Goal: Task Accomplishment & Management: Manage account settings

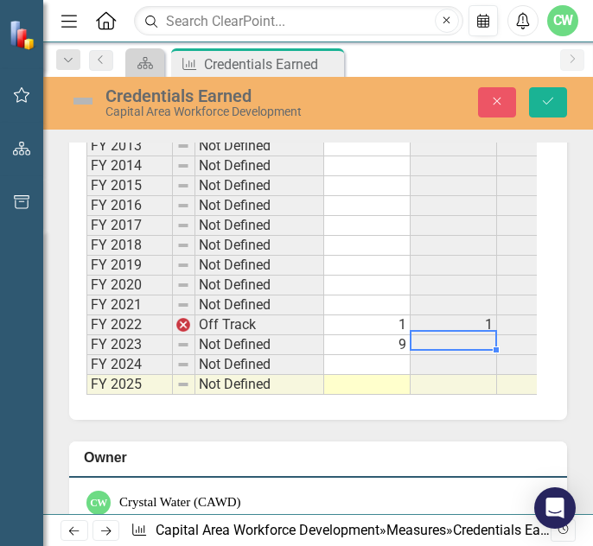
scroll to position [1176, 0]
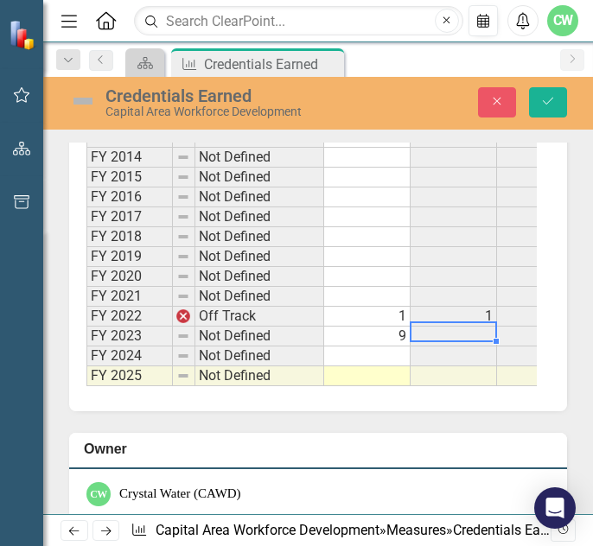
click at [400, 364] on td at bounding box center [367, 357] width 86 height 20
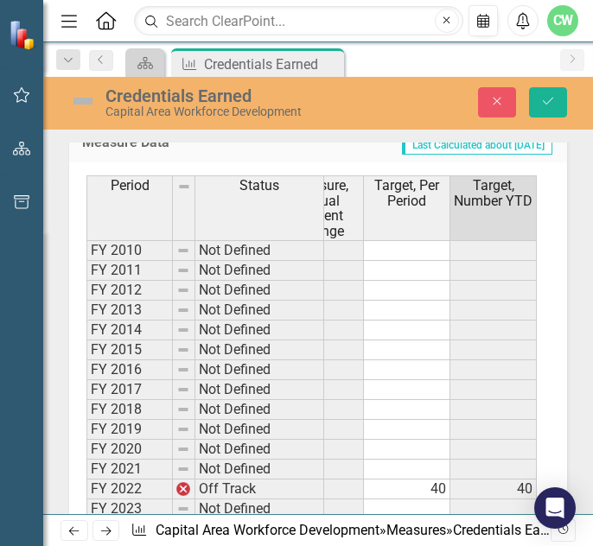
scroll to position [1089, 0]
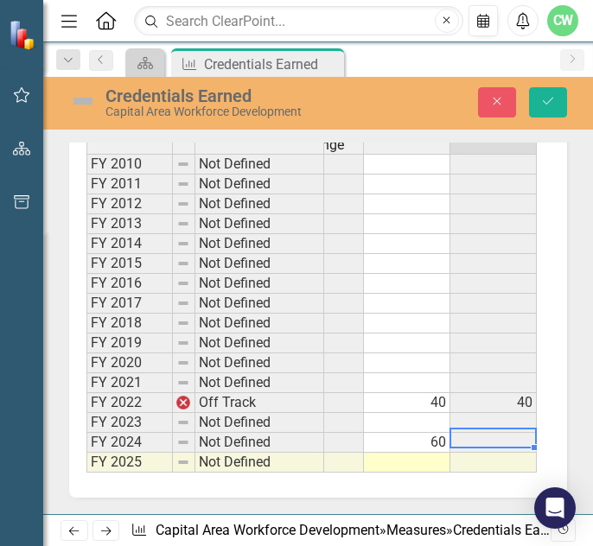
type textarea "60"
click at [487, 453] on td at bounding box center [493, 443] width 86 height 20
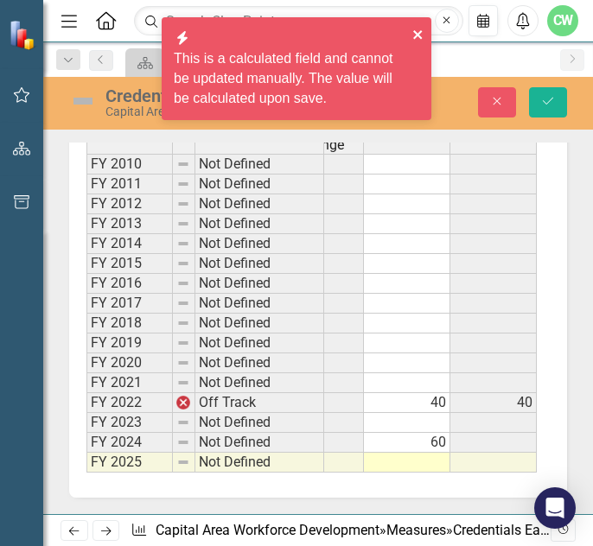
click at [420, 34] on icon "close" at bounding box center [417, 34] width 9 height 9
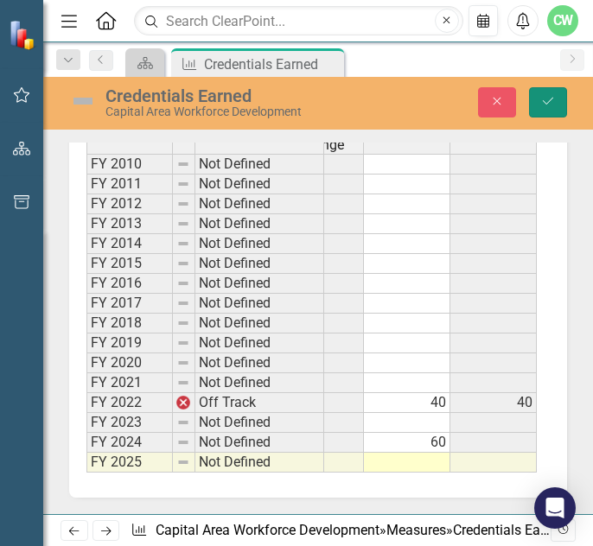
click at [534, 99] on button "Save" at bounding box center [548, 102] width 38 height 30
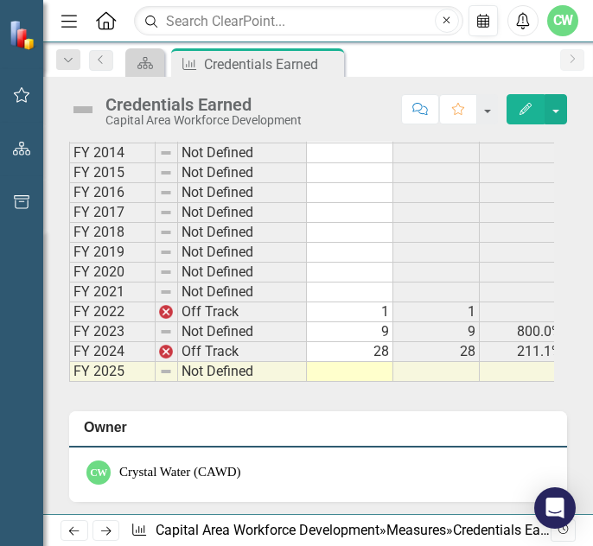
scroll to position [1038, 0]
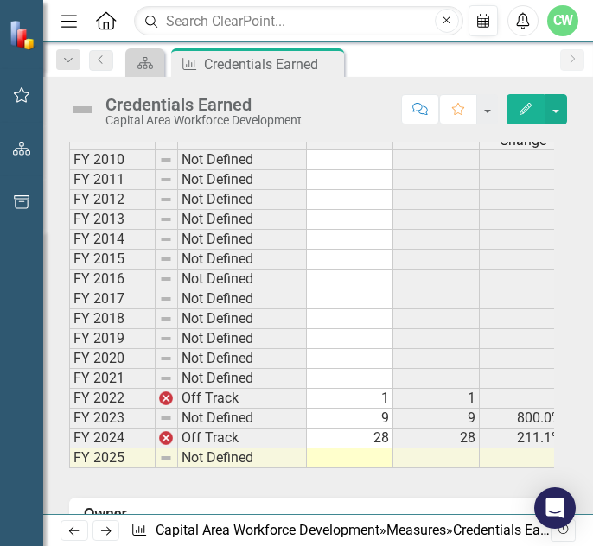
click at [367, 469] on td at bounding box center [350, 459] width 86 height 20
click at [383, 407] on td "1" at bounding box center [350, 399] width 86 height 20
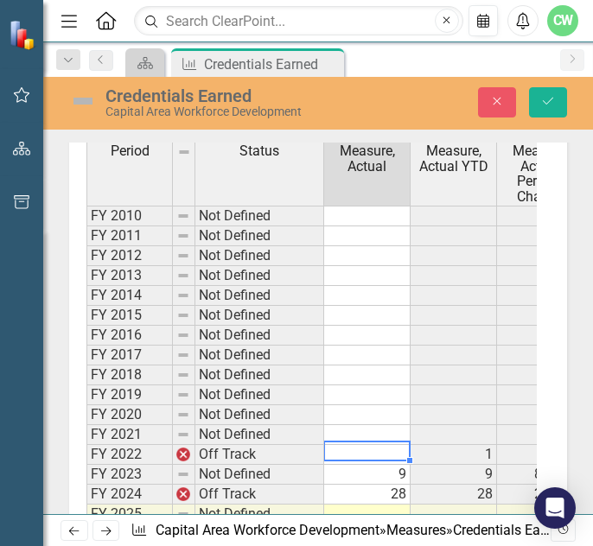
click at [374, 485] on td "9" at bounding box center [367, 475] width 86 height 20
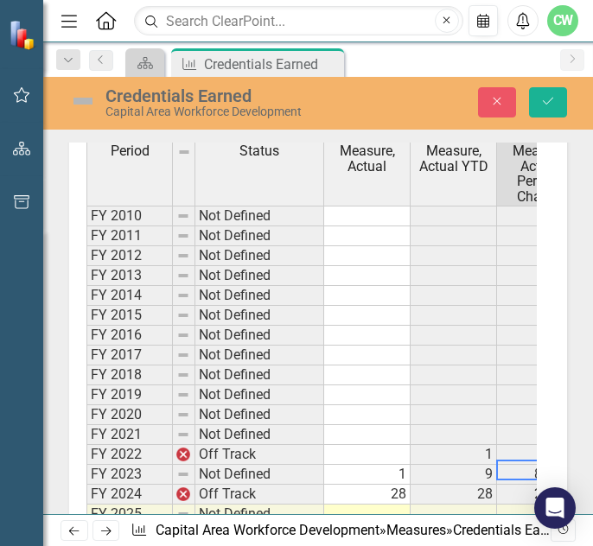
scroll to position [0, 47]
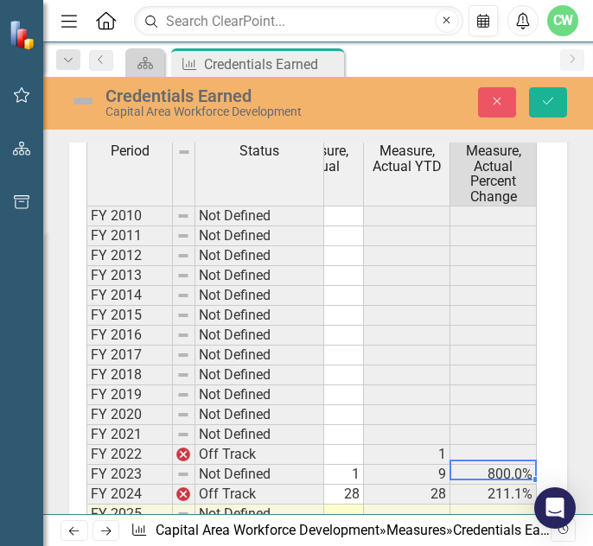
click at [434, 484] on td "9" at bounding box center [407, 475] width 86 height 20
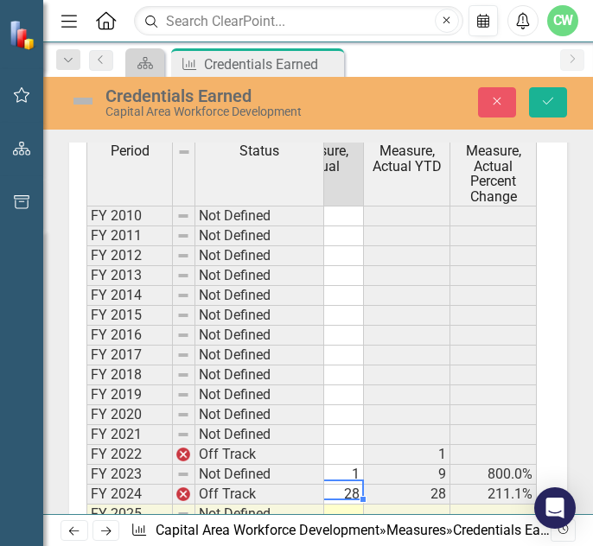
scroll to position [0, 0]
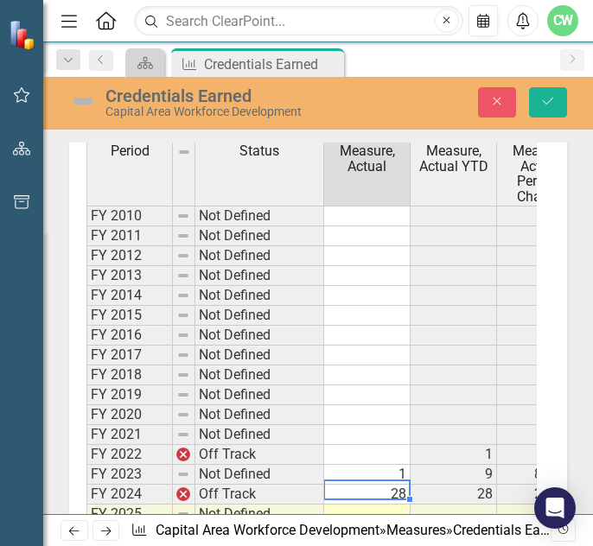
click at [341, 505] on td "28" at bounding box center [367, 495] width 86 height 20
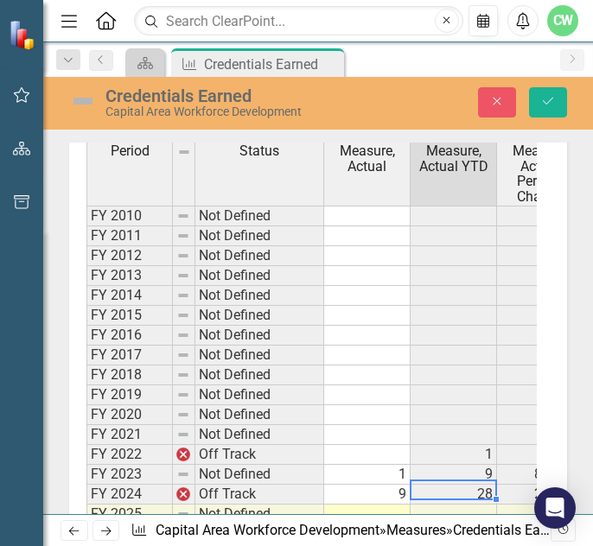
scroll to position [1124, 0]
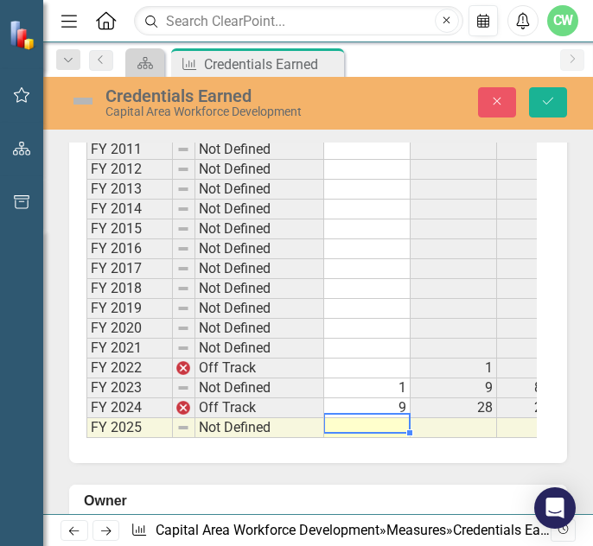
click at [384, 436] on td at bounding box center [367, 428] width 86 height 20
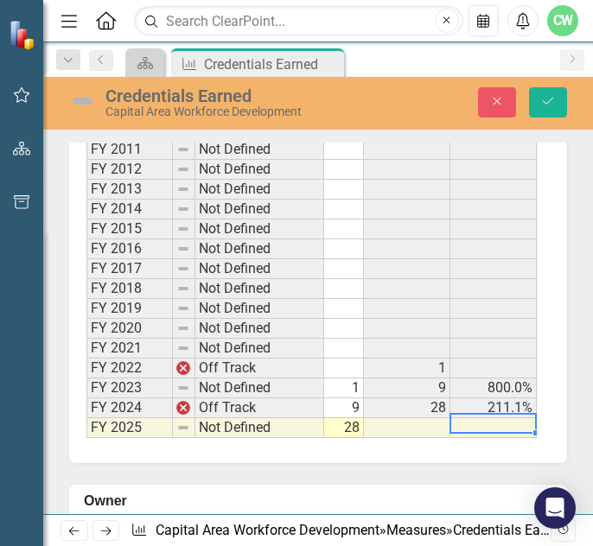
scroll to position [0, 133]
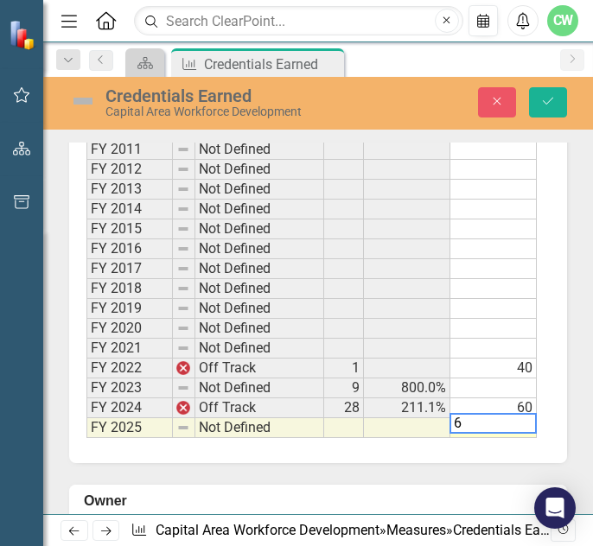
type textarea "60"
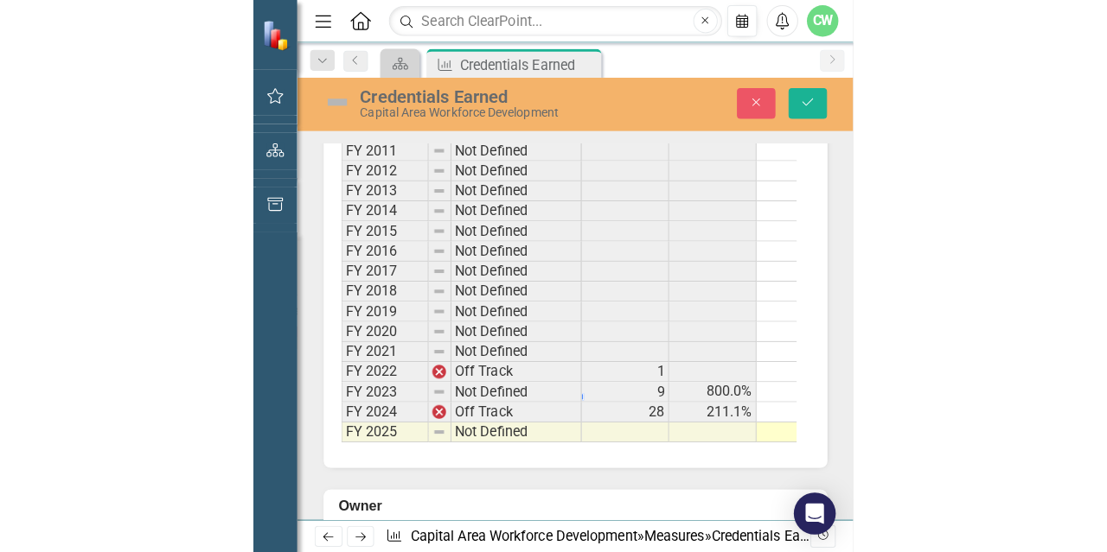
scroll to position [0, 0]
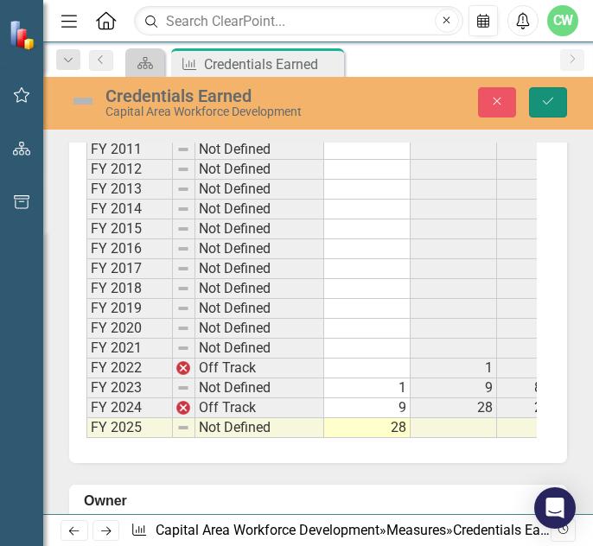
click at [545, 102] on icon "Save" at bounding box center [548, 101] width 16 height 12
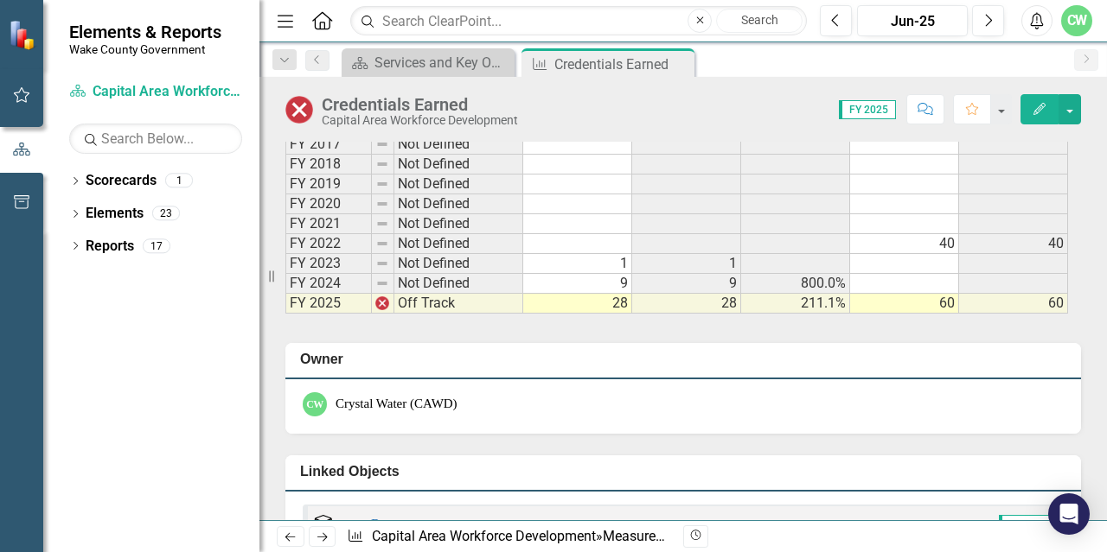
scroll to position [1124, 0]
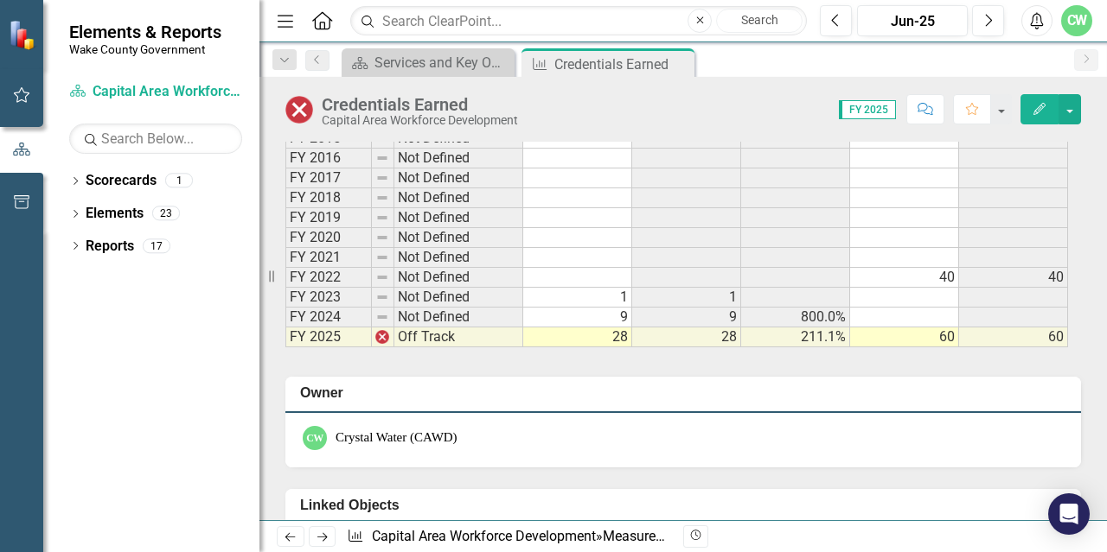
click at [592, 309] on td "800.0%" at bounding box center [795, 318] width 109 height 20
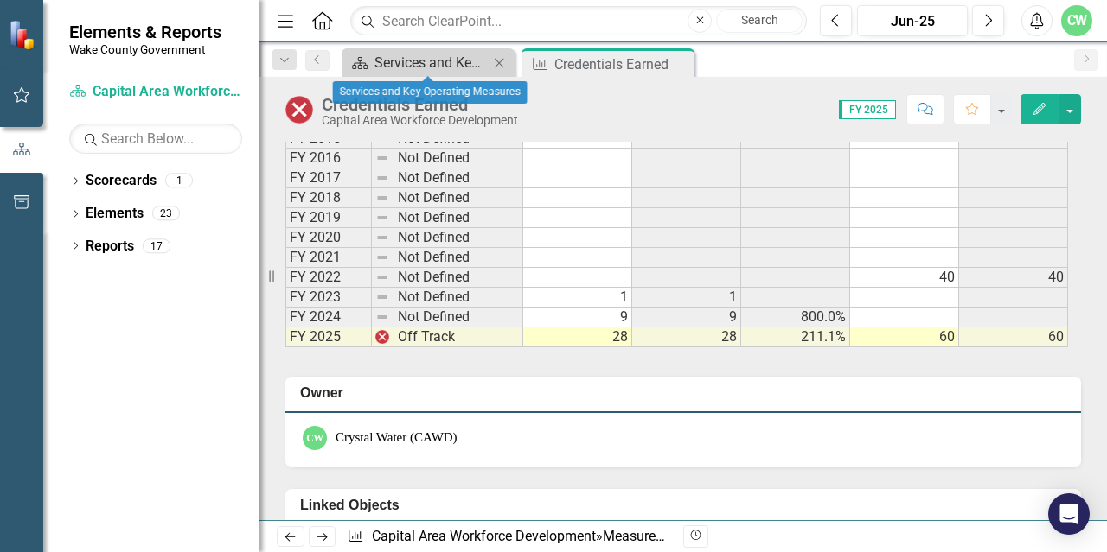
click at [363, 64] on icon "Scorecard" at bounding box center [359, 63] width 17 height 14
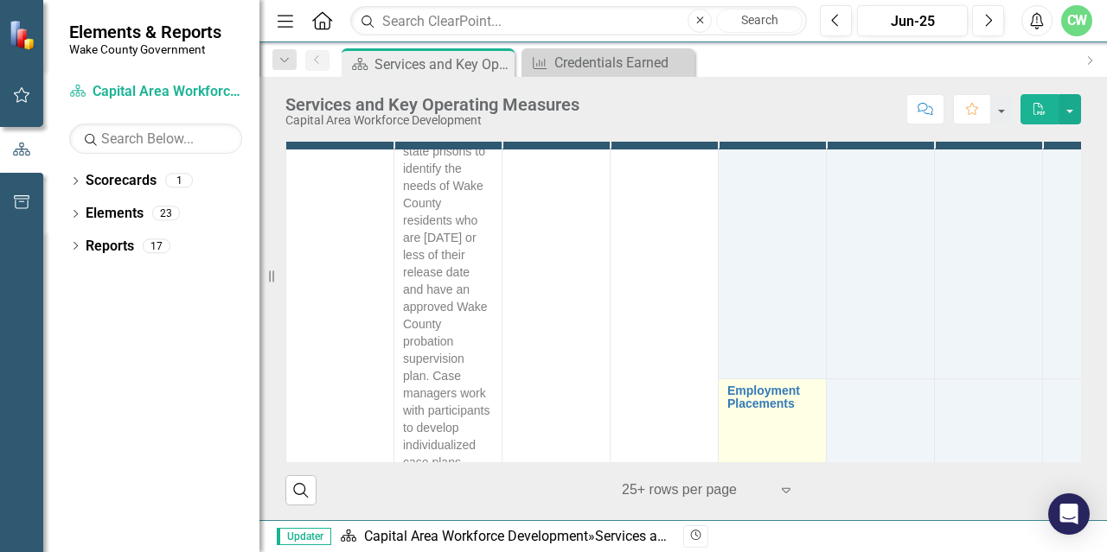
scroll to position [6510, 0]
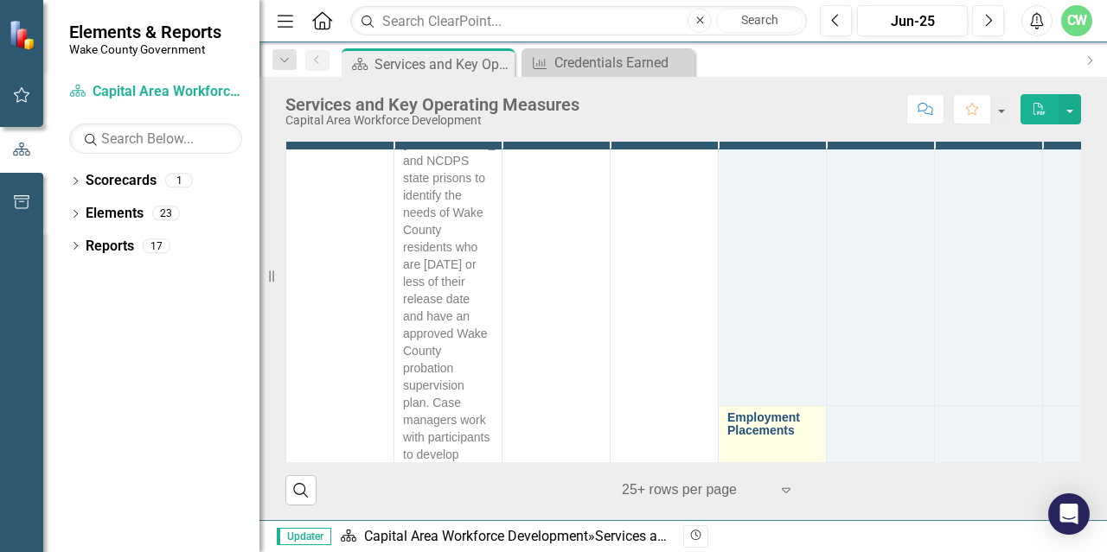
click at [592, 412] on link "Employment Placements" at bounding box center [772, 425] width 90 height 27
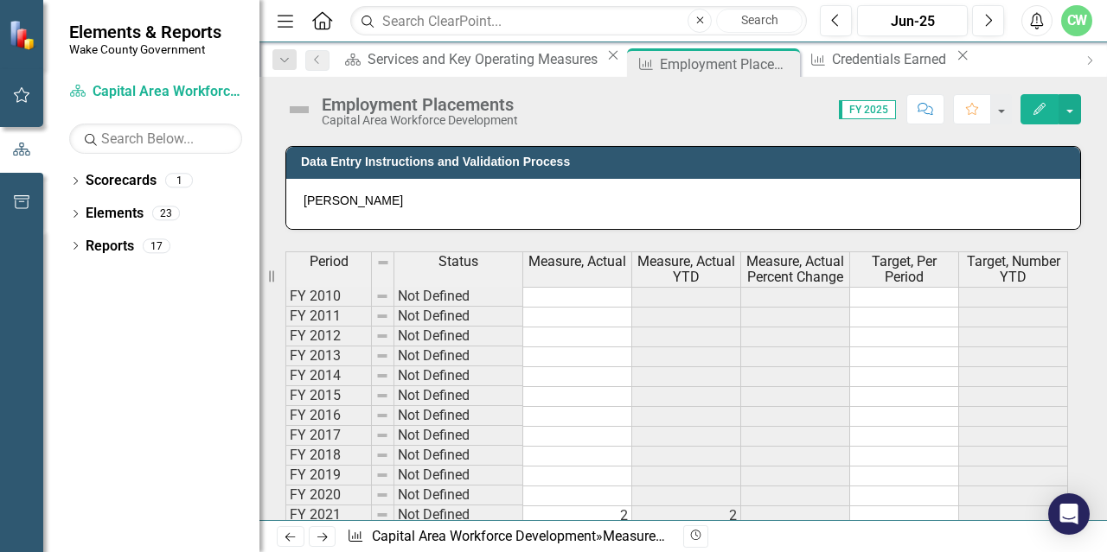
scroll to position [951, 0]
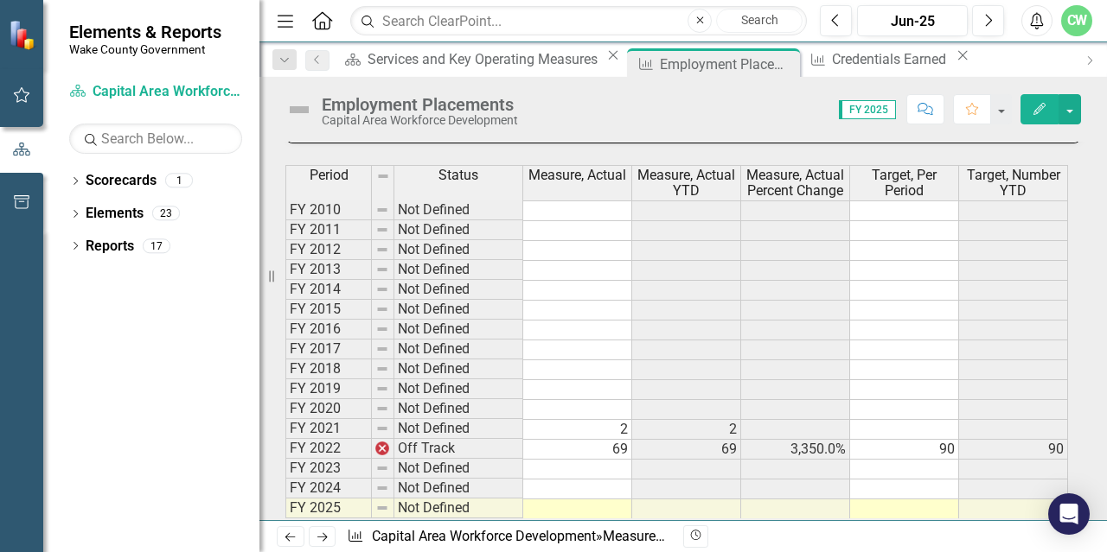
click at [590, 502] on td at bounding box center [577, 510] width 109 height 20
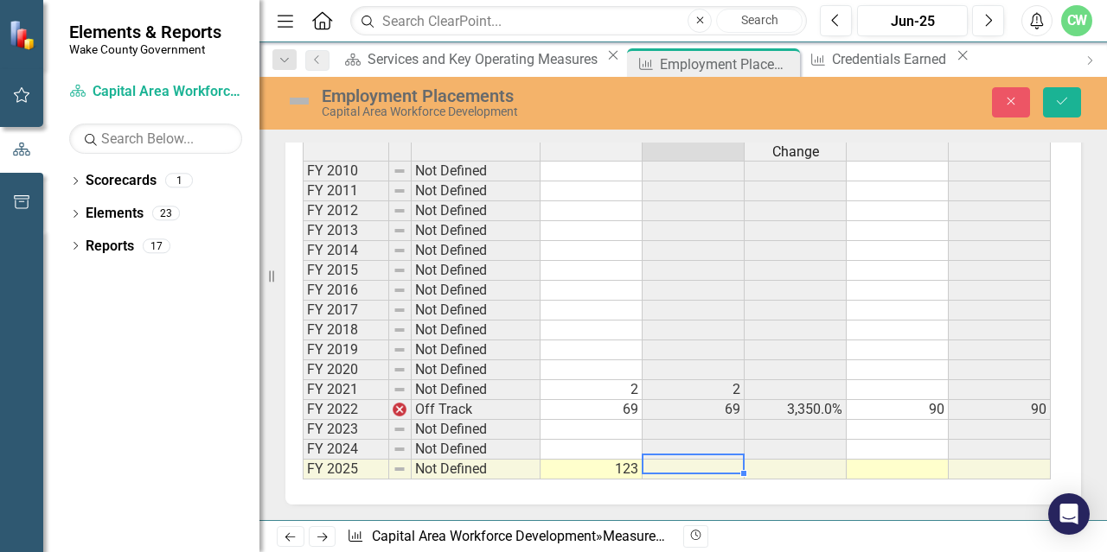
scroll to position [1081, 0]
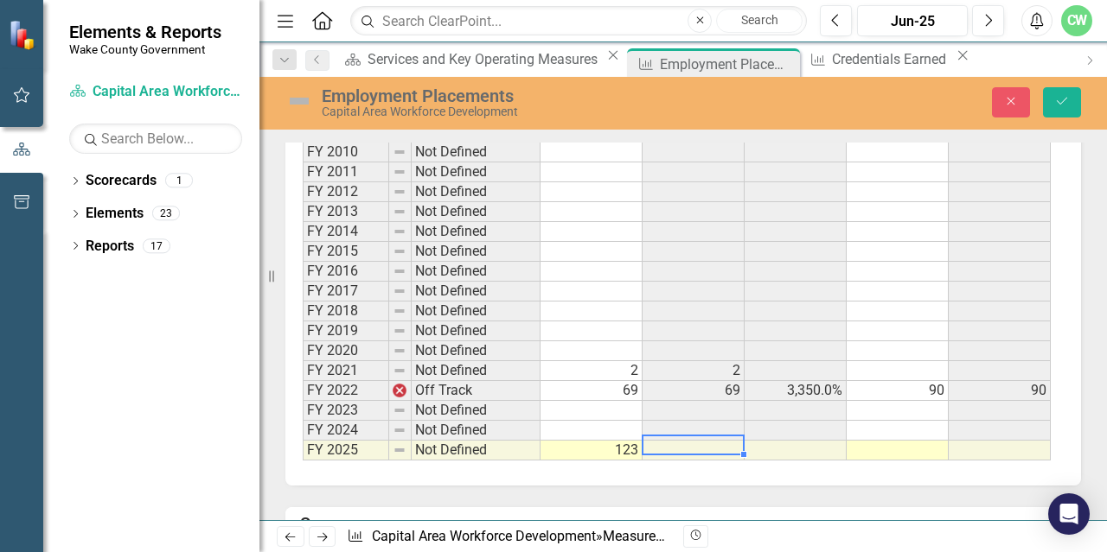
click at [592, 441] on td at bounding box center [897, 451] width 102 height 20
click at [592, 445] on td at bounding box center [897, 451] width 102 height 20
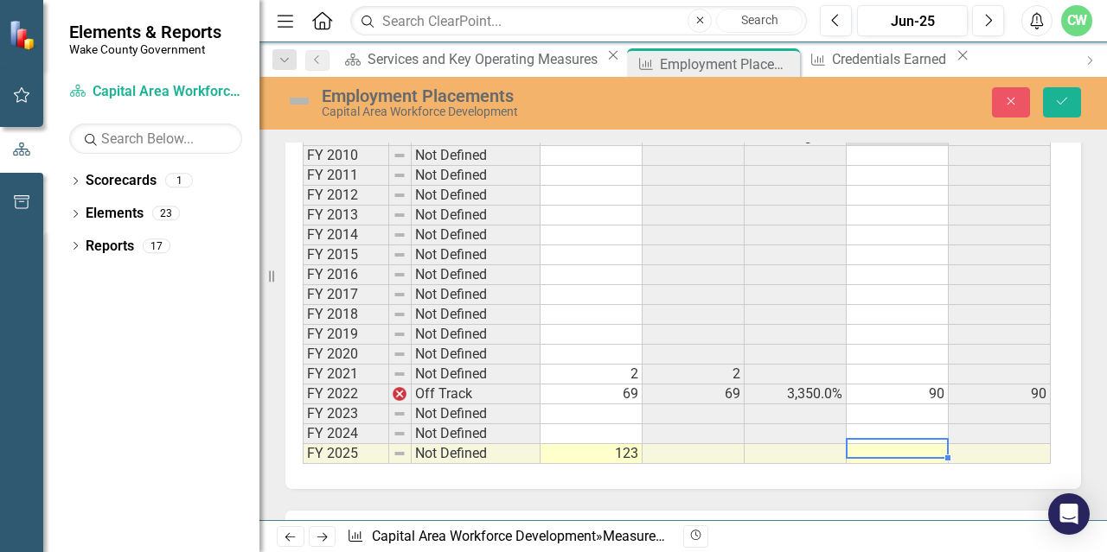
scroll to position [1167, 0]
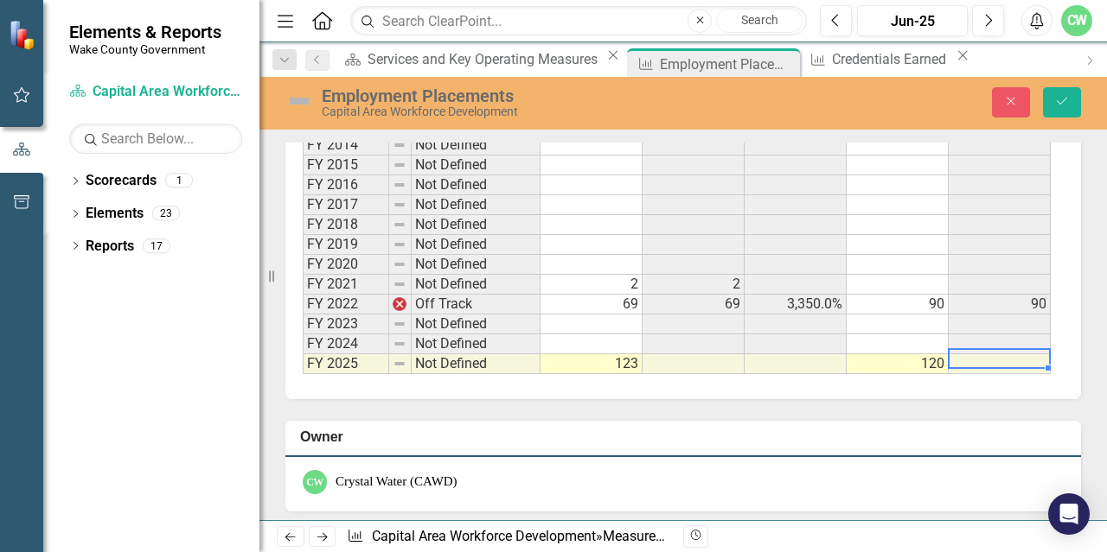
type textarea "120"
click at [592, 278] on td "2" at bounding box center [591, 285] width 102 height 20
click at [592, 106] on icon "Save" at bounding box center [1062, 101] width 16 height 12
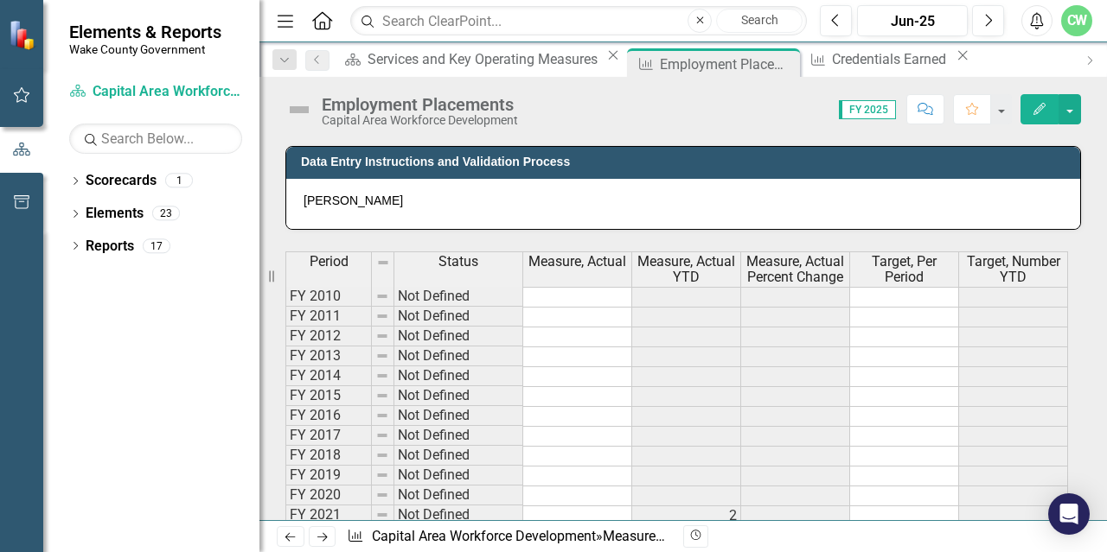
scroll to position [519, 0]
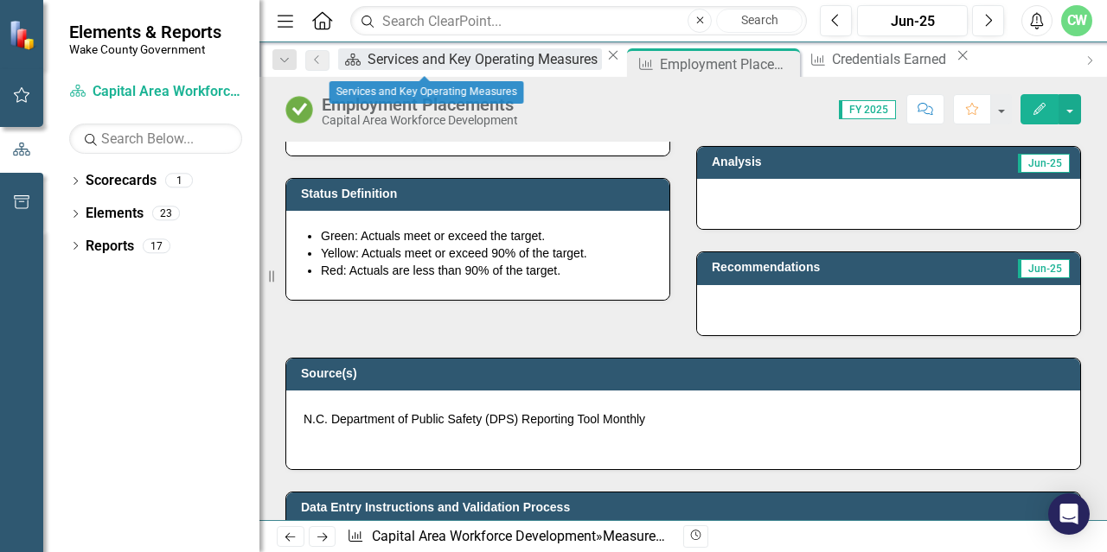
click at [415, 66] on div "Services and Key Operating Measures" at bounding box center [484, 59] width 234 height 22
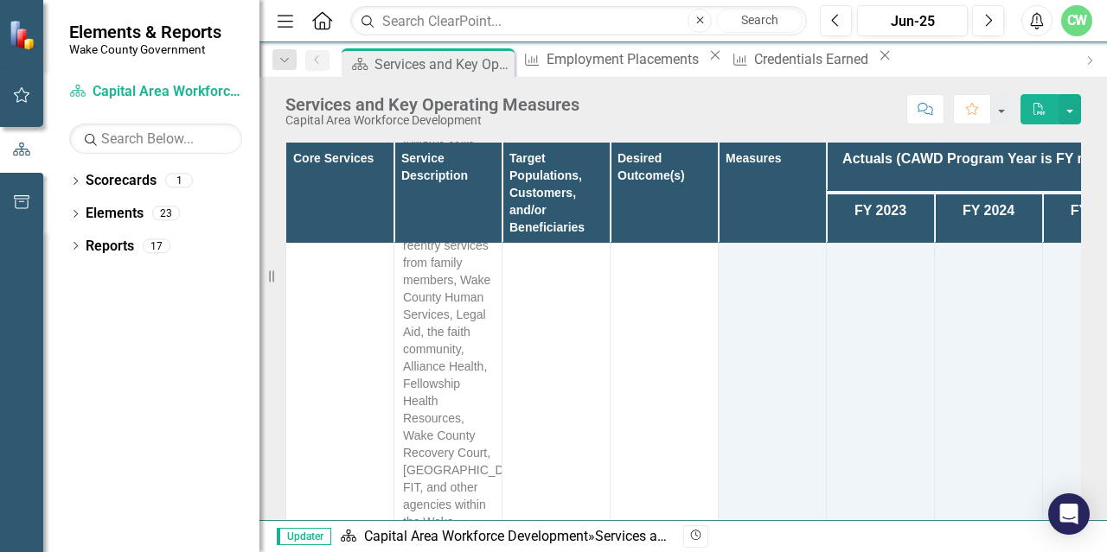
scroll to position [7090, 0]
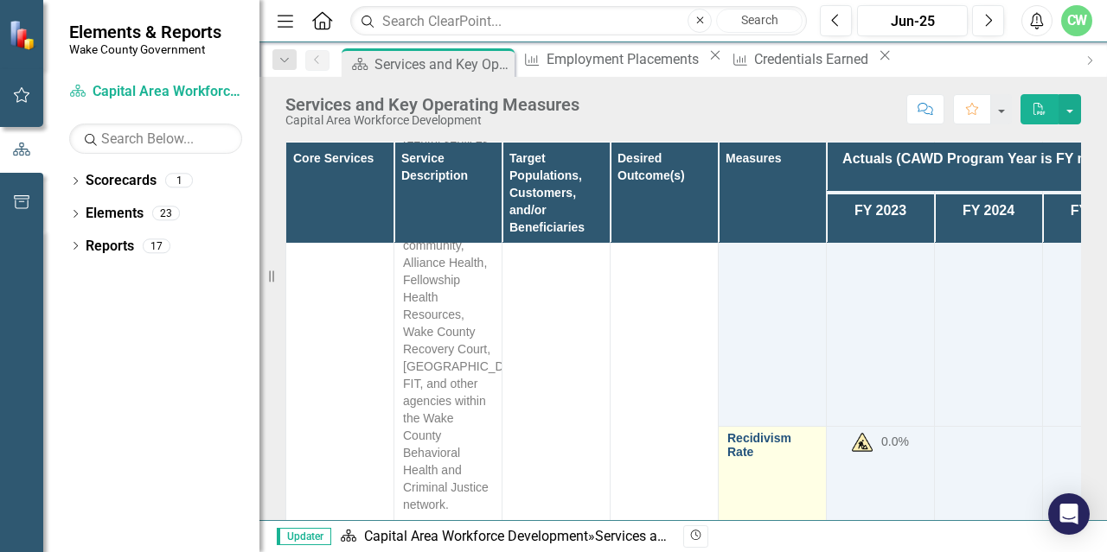
click at [592, 432] on link "Recidivism Rate" at bounding box center [772, 445] width 90 height 27
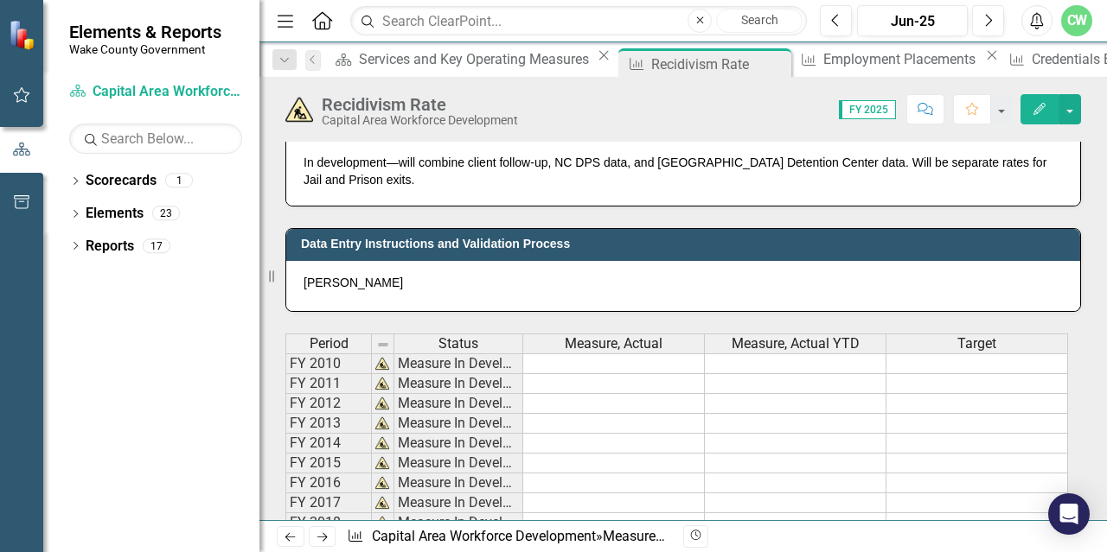
scroll to position [951, 0]
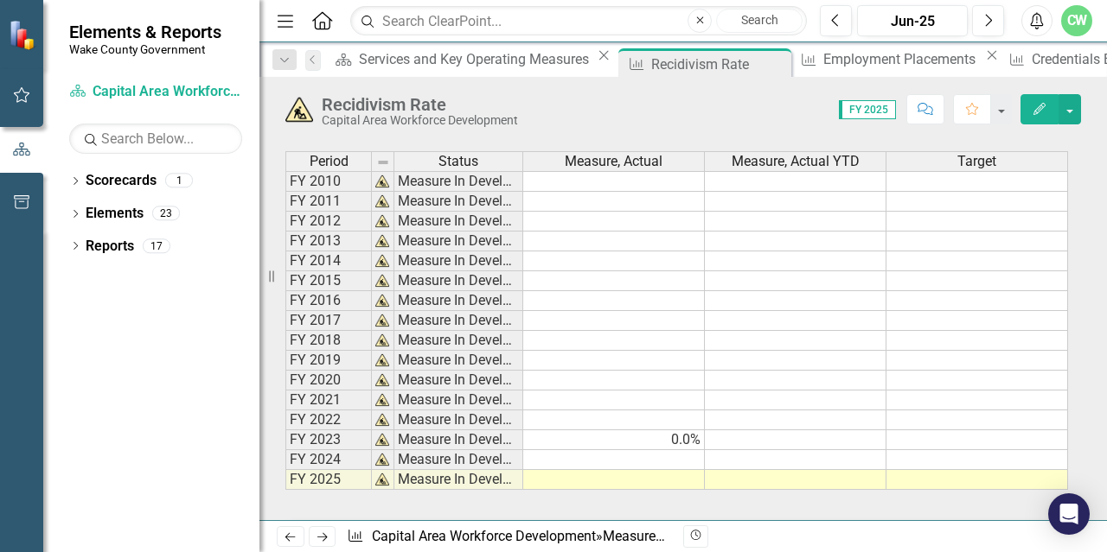
click at [592, 457] on td at bounding box center [614, 460] width 182 height 20
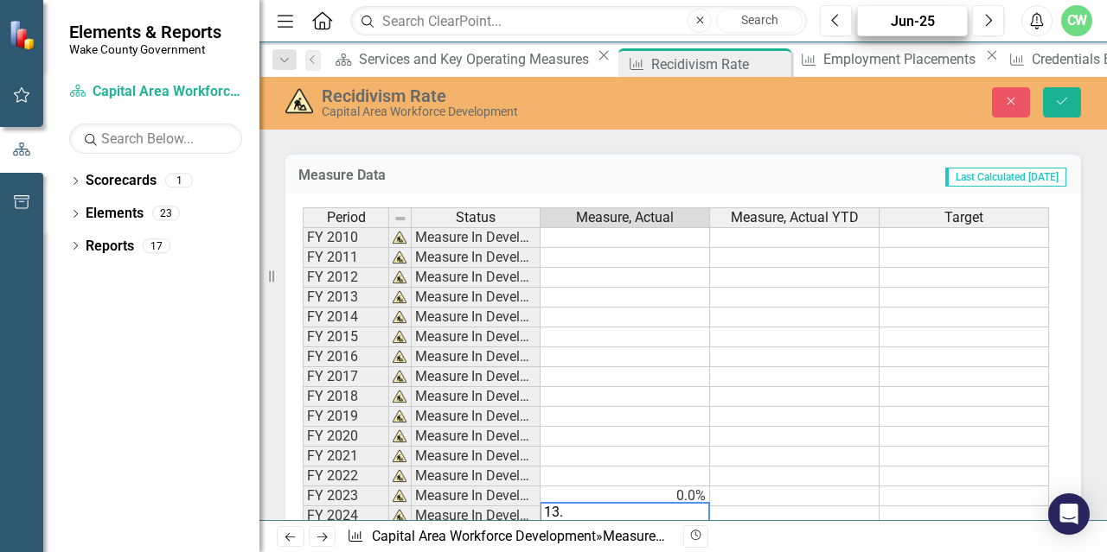
type textarea "13"
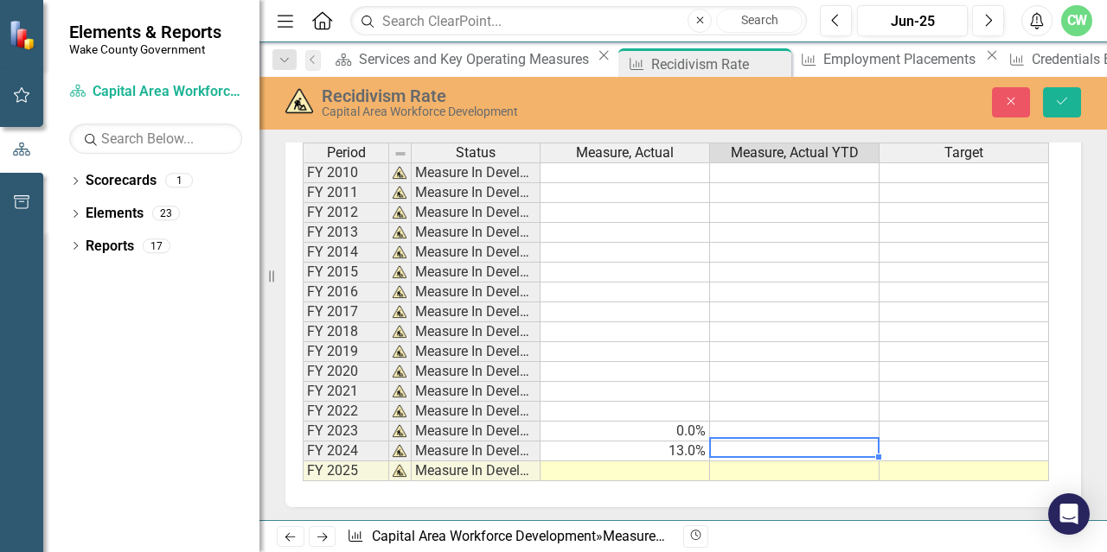
scroll to position [1038, 0]
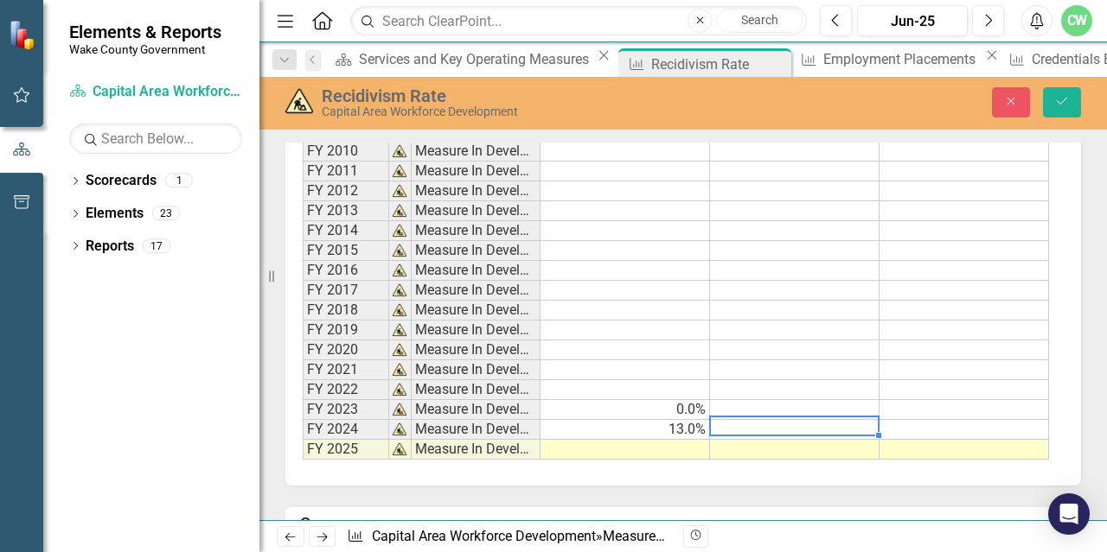
click at [592, 446] on td at bounding box center [624, 450] width 169 height 20
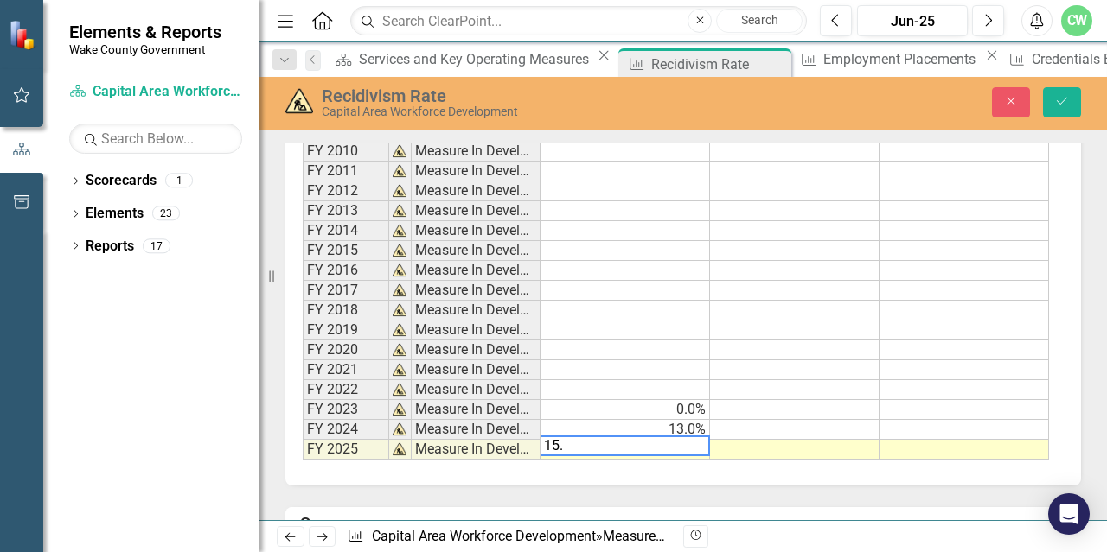
type textarea "15.0"
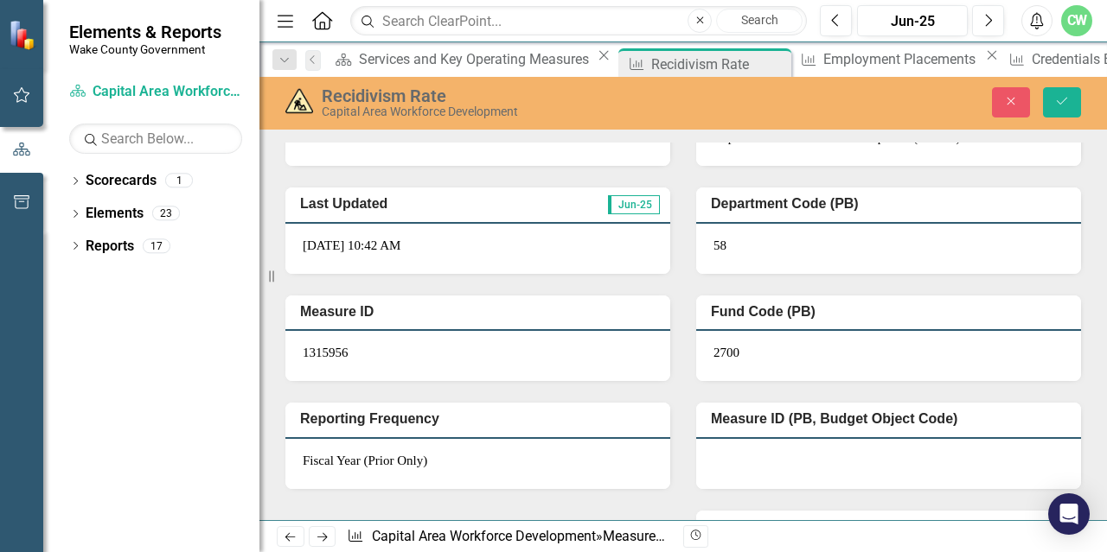
scroll to position [1541, 0]
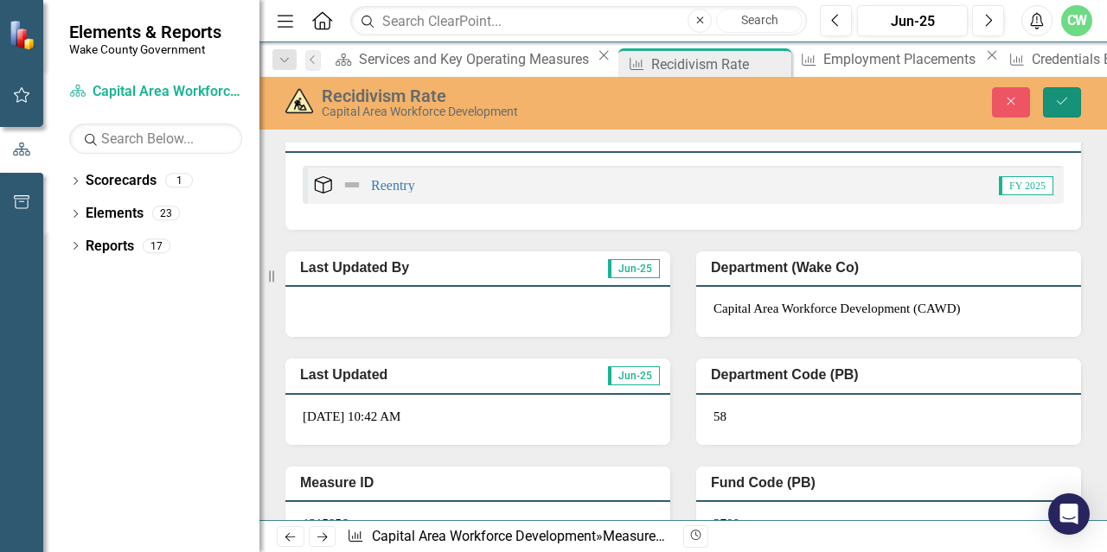
click at [592, 101] on icon "Save" at bounding box center [1062, 101] width 16 height 12
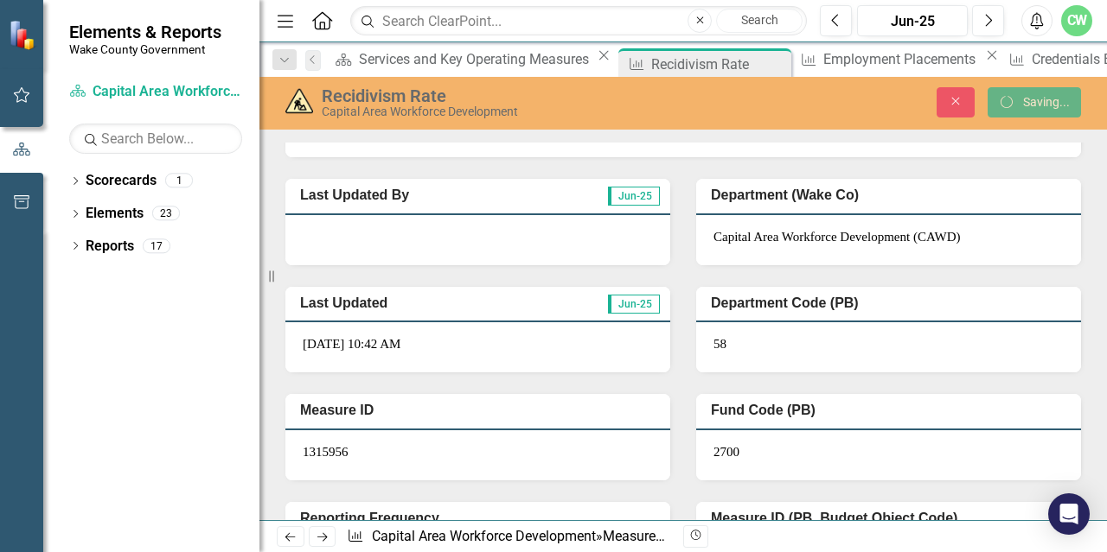
scroll to position [0, 0]
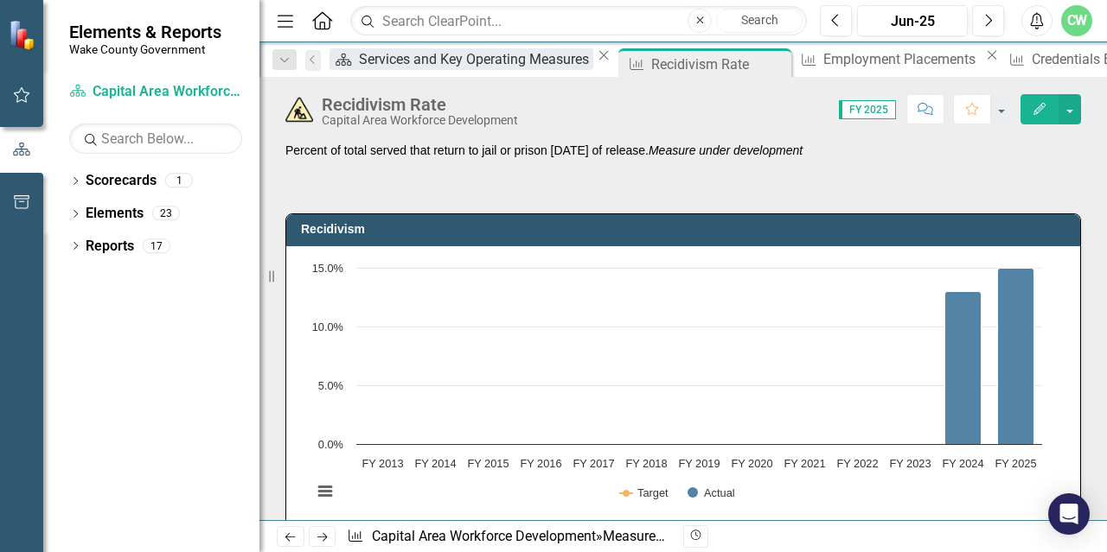
click at [399, 62] on div "Services and Key Operating Measures" at bounding box center [476, 59] width 234 height 22
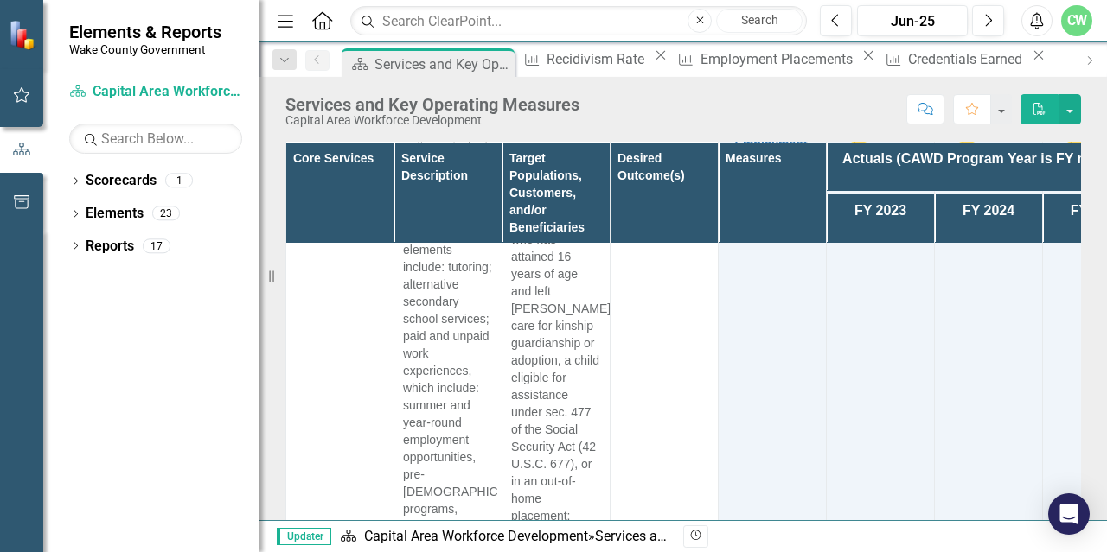
scroll to position [865, 0]
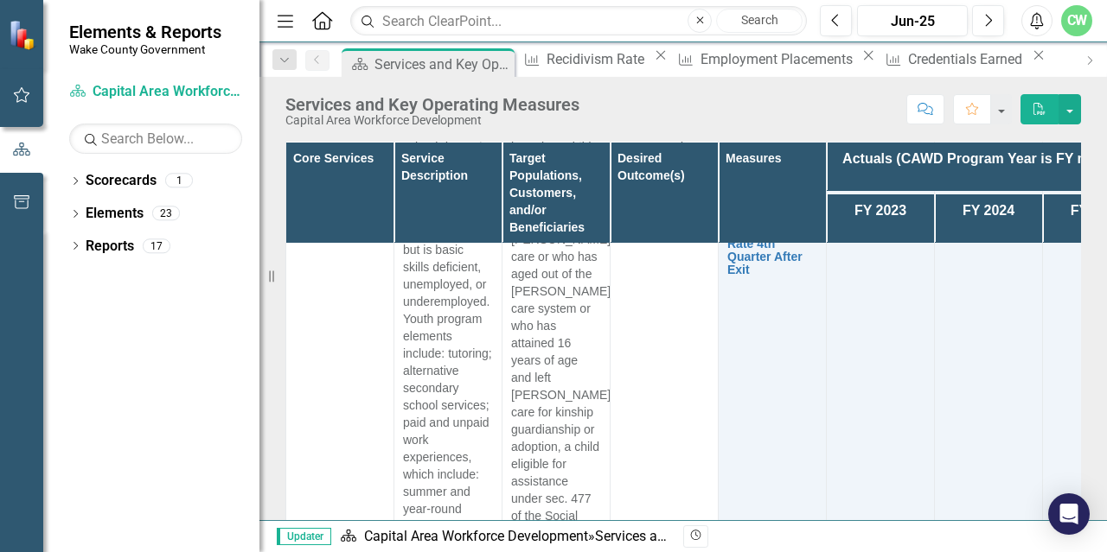
drag, startPoint x: 263, startPoint y: 293, endPoint x: 102, endPoint y: 314, distance: 162.1
click at [102, 314] on div "Elements & Reports Wake County Government Scorecard Capital Area Workforce Deve…" at bounding box center [129, 276] width 259 height 552
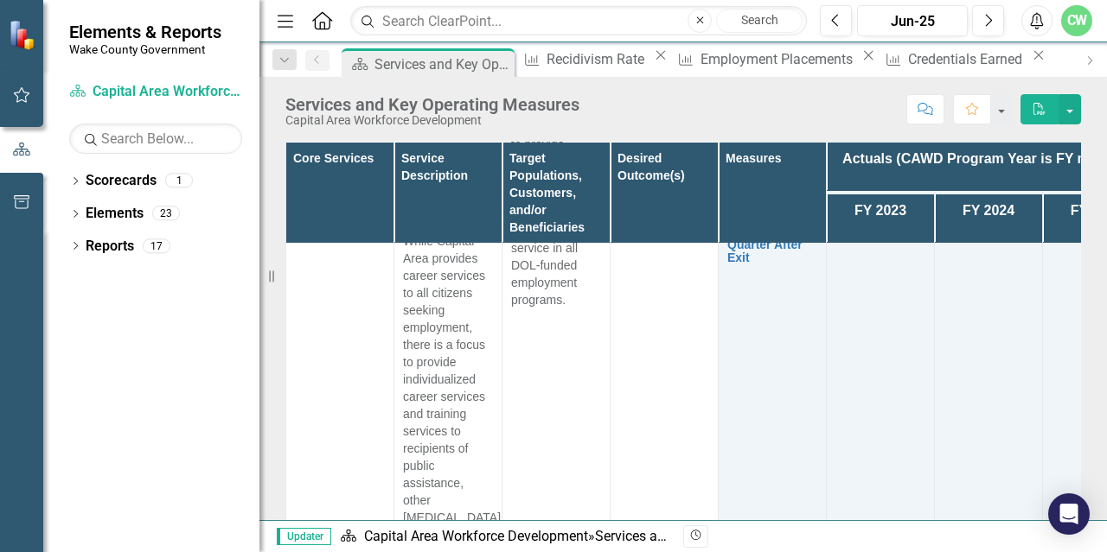
scroll to position [3199, 0]
